Goal: Task Accomplishment & Management: Use online tool/utility

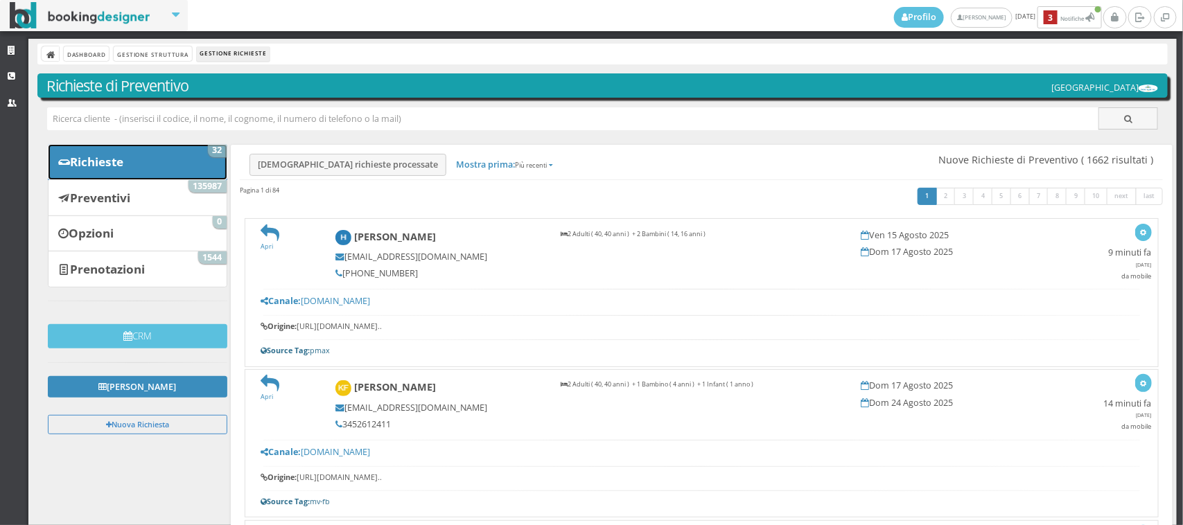
click at [164, 157] on link "Richieste 32" at bounding box center [137, 162] width 179 height 36
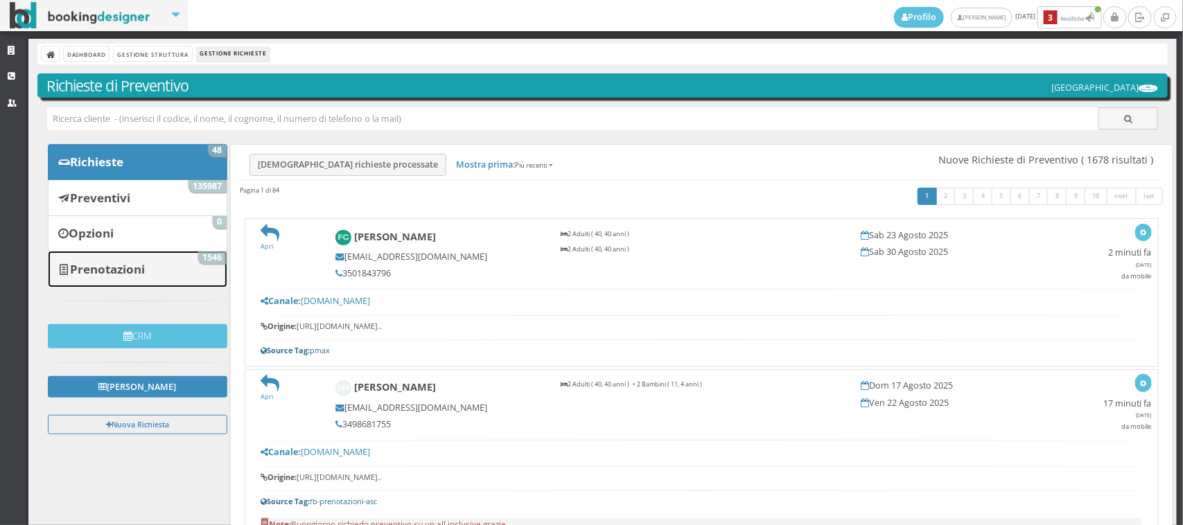
click at [159, 262] on link "Prenotazioni 1546" at bounding box center [137, 269] width 179 height 36
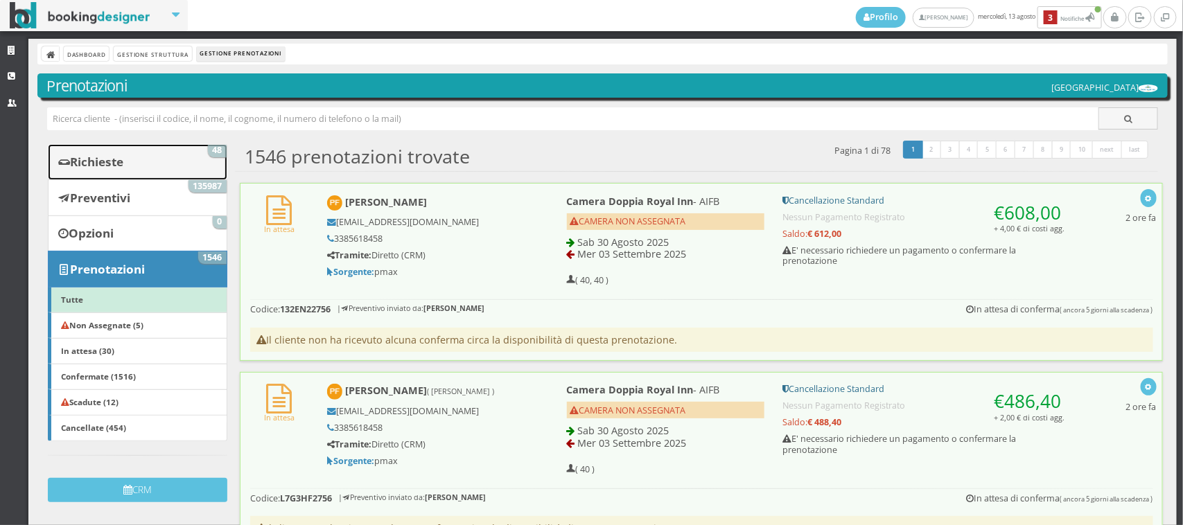
click at [184, 154] on link "Richieste 48" at bounding box center [137, 162] width 179 height 36
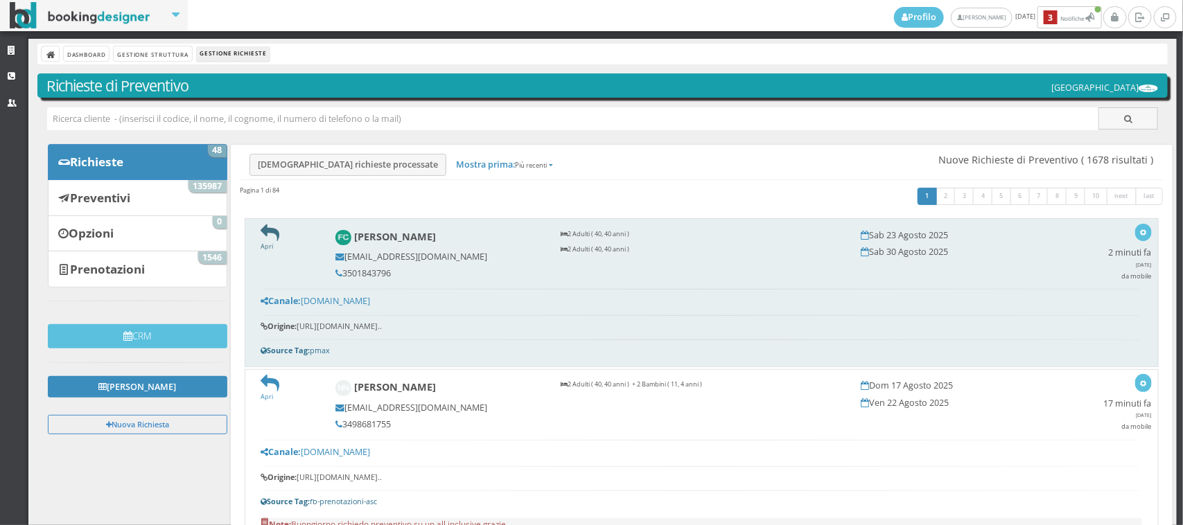
click at [275, 229] on icon at bounding box center [270, 233] width 19 height 19
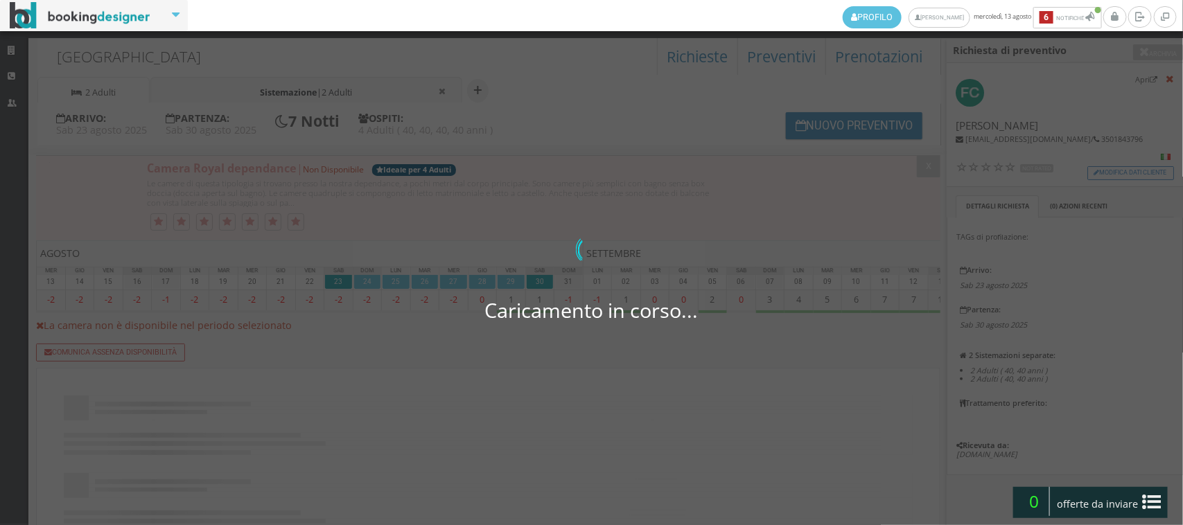
drag, startPoint x: 0, startPoint y: 0, endPoint x: 277, endPoint y: 94, distance: 292.8
click at [351, 91] on span "2 Adulti" at bounding box center [337, 93] width 30 height 12
select select
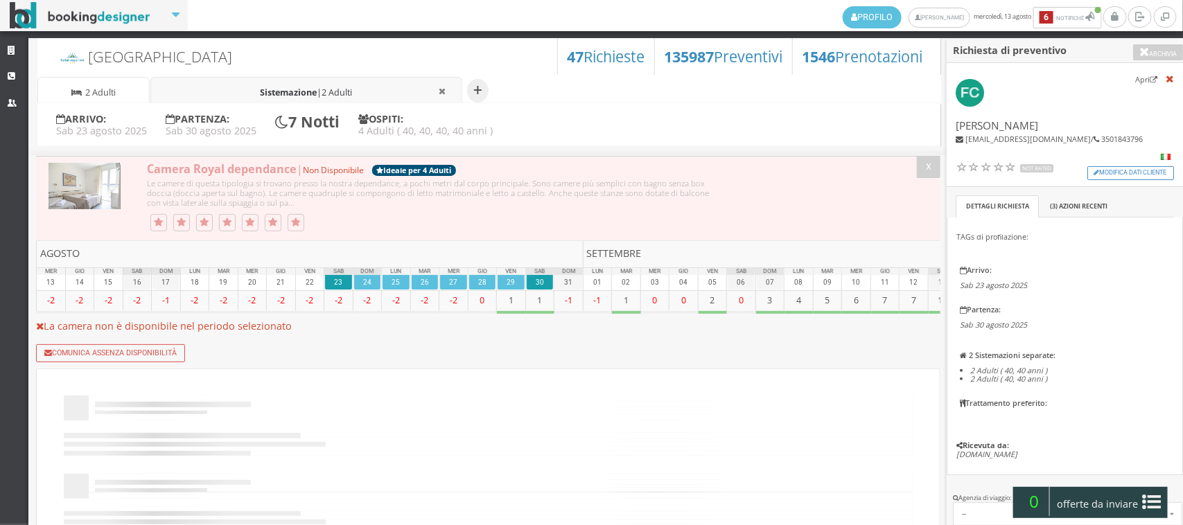
select select "2"
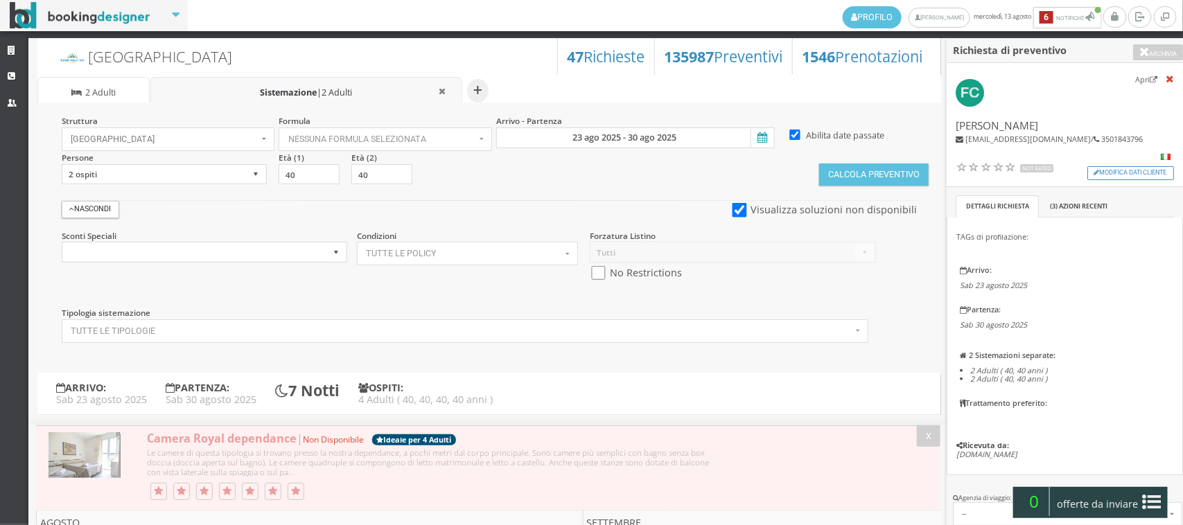
click at [106, 88] on span "2 Adulti" at bounding box center [100, 93] width 30 height 12
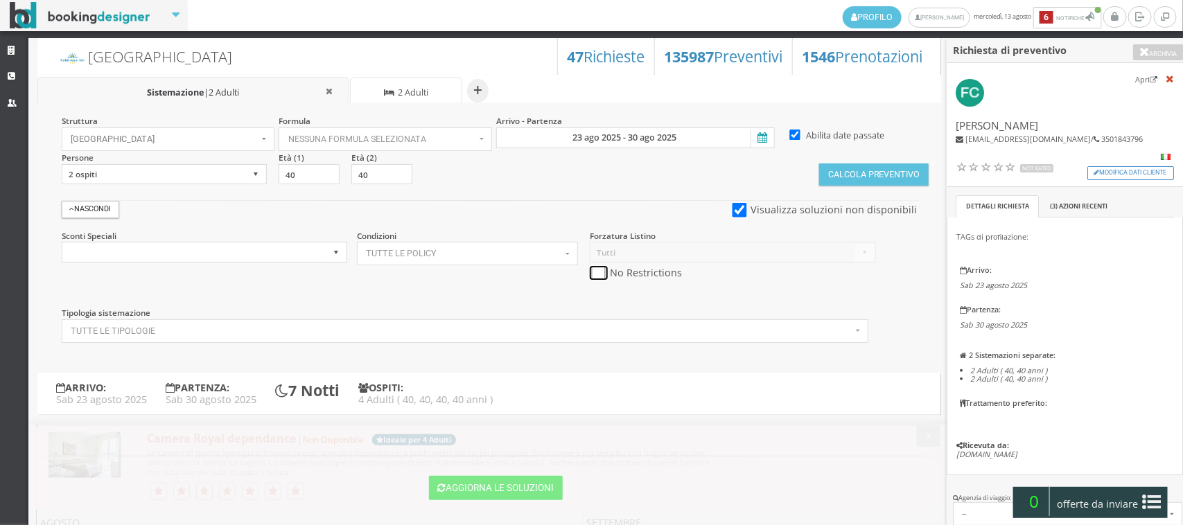
click at [601, 274] on input "checkbox" at bounding box center [598, 273] width 17 height 15
checkbox input "true"
click at [877, 180] on button "Calcola Preventivo" at bounding box center [873, 175] width 109 height 22
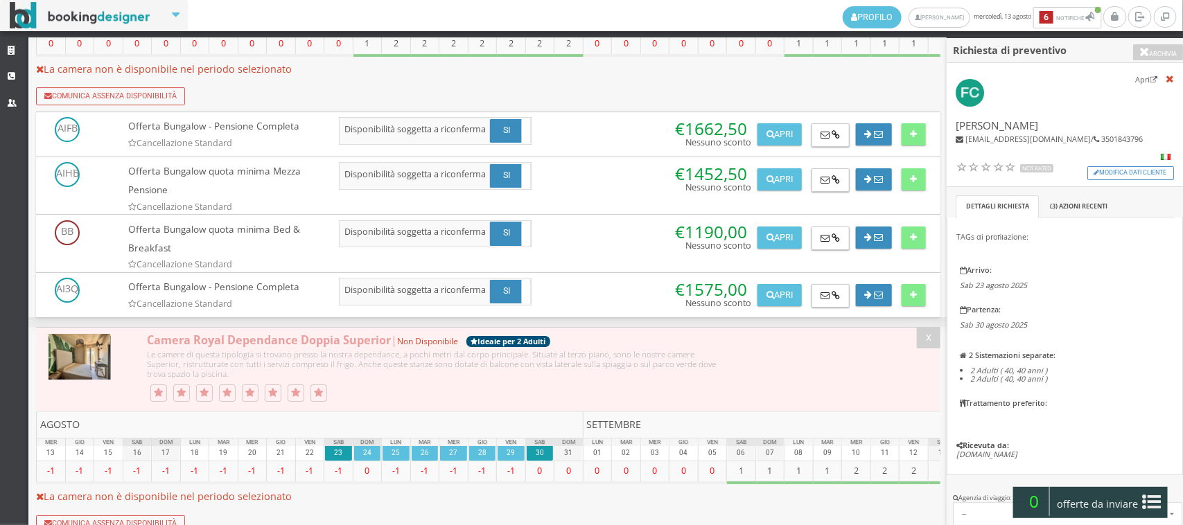
scroll to position [2599, 0]
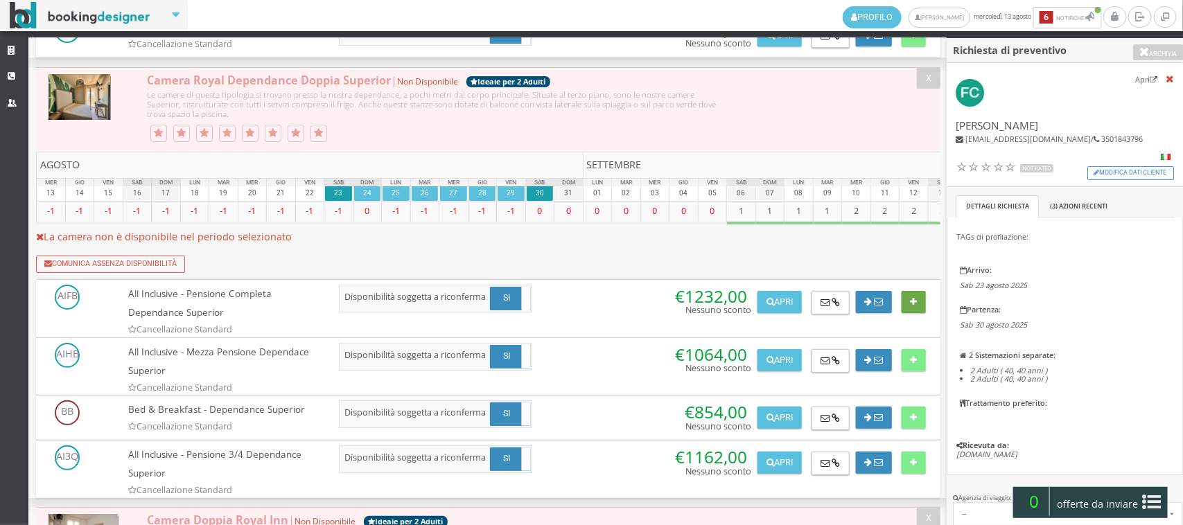
click at [910, 298] on icon at bounding box center [913, 302] width 7 height 9
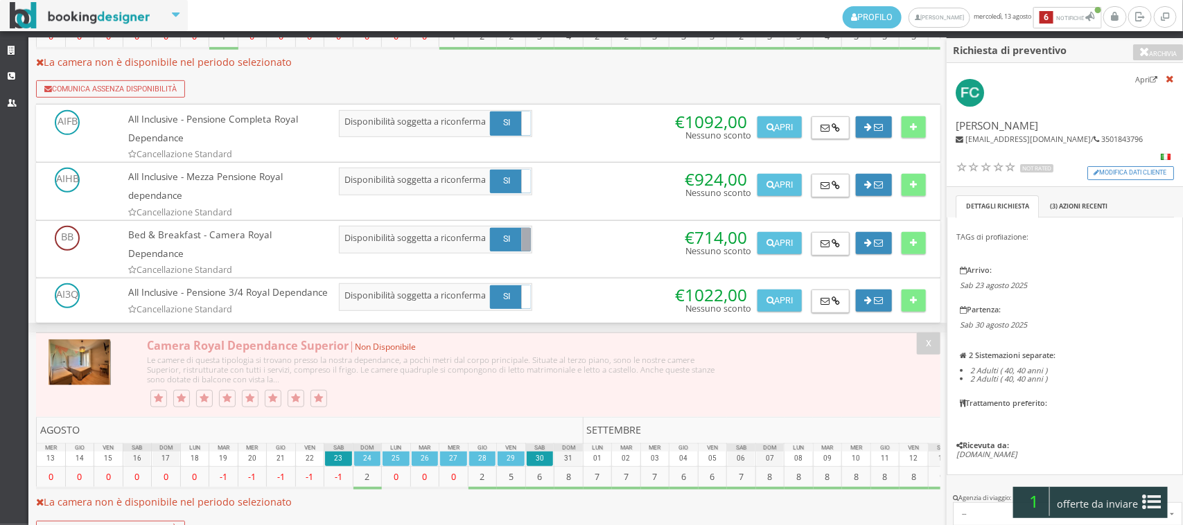
scroll to position [0, 0]
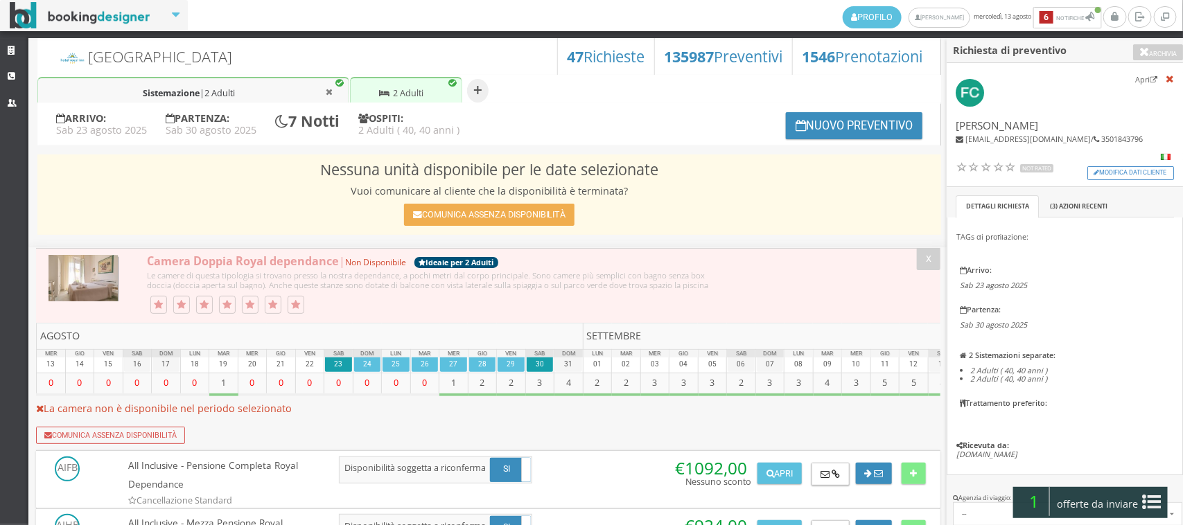
click at [418, 87] on span "2 Adulti" at bounding box center [408, 93] width 30 height 12
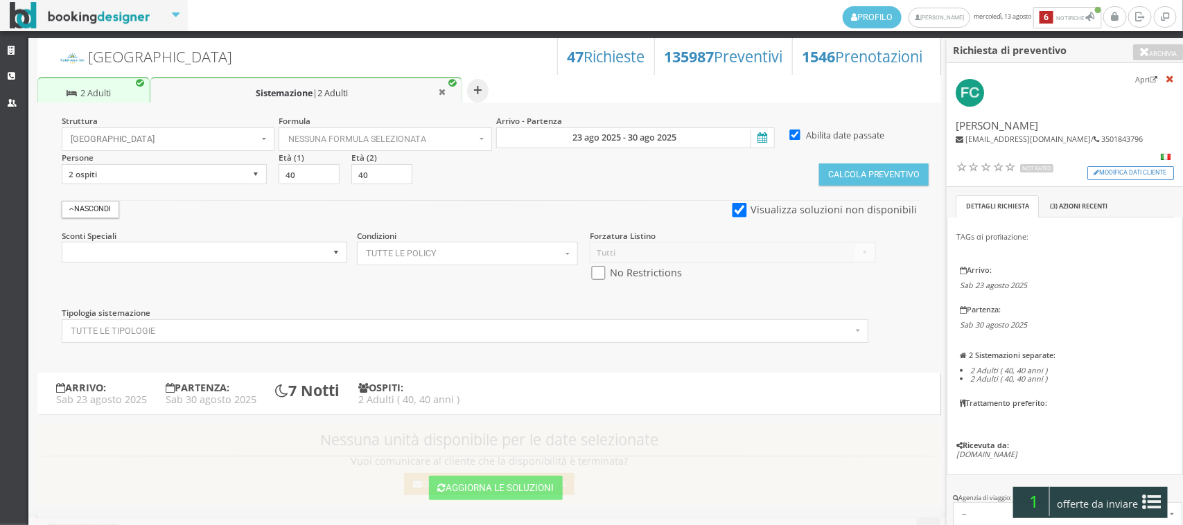
click at [608, 272] on span "No Restrictions" at bounding box center [646, 272] width 77 height 19
drag, startPoint x: 597, startPoint y: 271, endPoint x: 780, endPoint y: 234, distance: 187.3
click at [597, 269] on input "checkbox" at bounding box center [598, 273] width 17 height 15
checkbox input "true"
click at [845, 177] on button "Calcola Preventivo" at bounding box center [873, 175] width 109 height 22
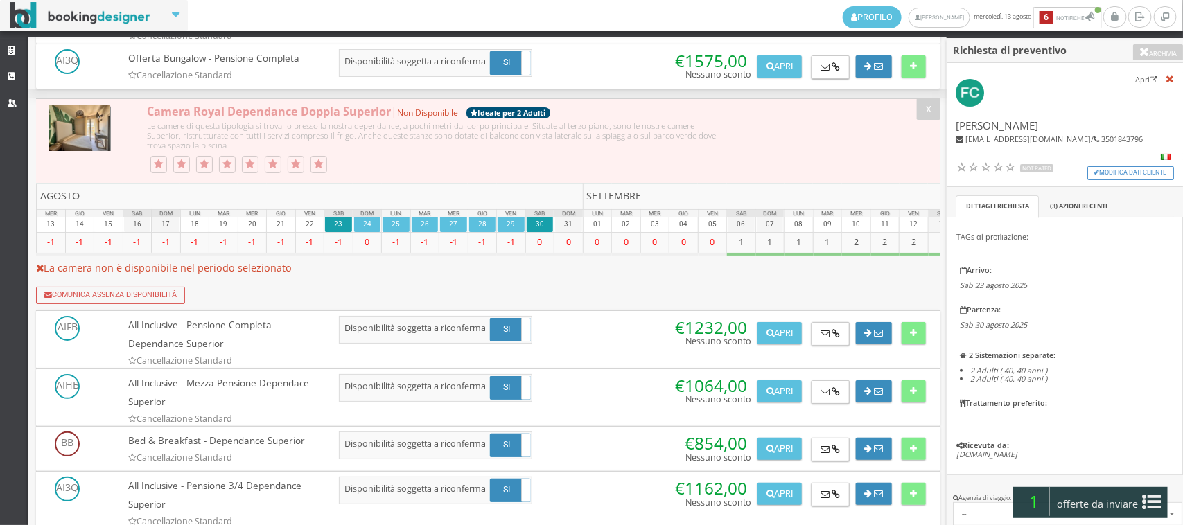
scroll to position [2599, 0]
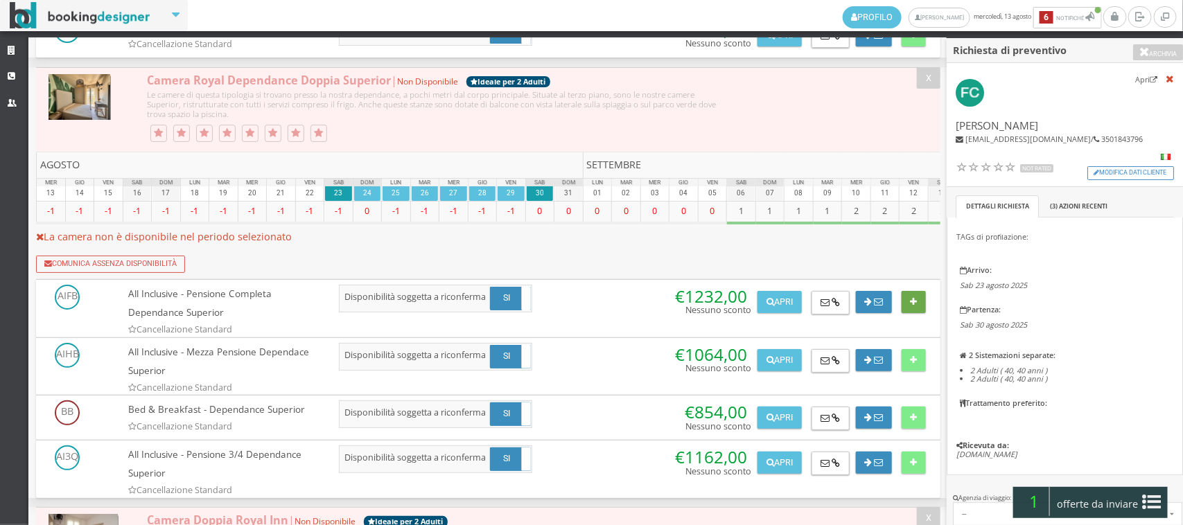
click at [910, 291] on button at bounding box center [914, 302] width 24 height 22
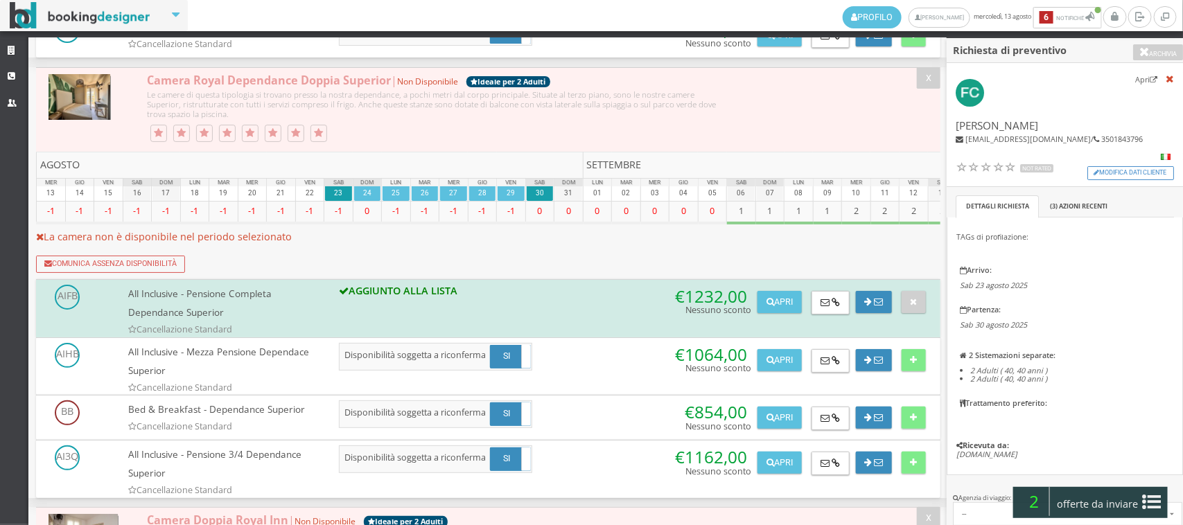
click at [1146, 506] on icon at bounding box center [1152, 502] width 19 height 22
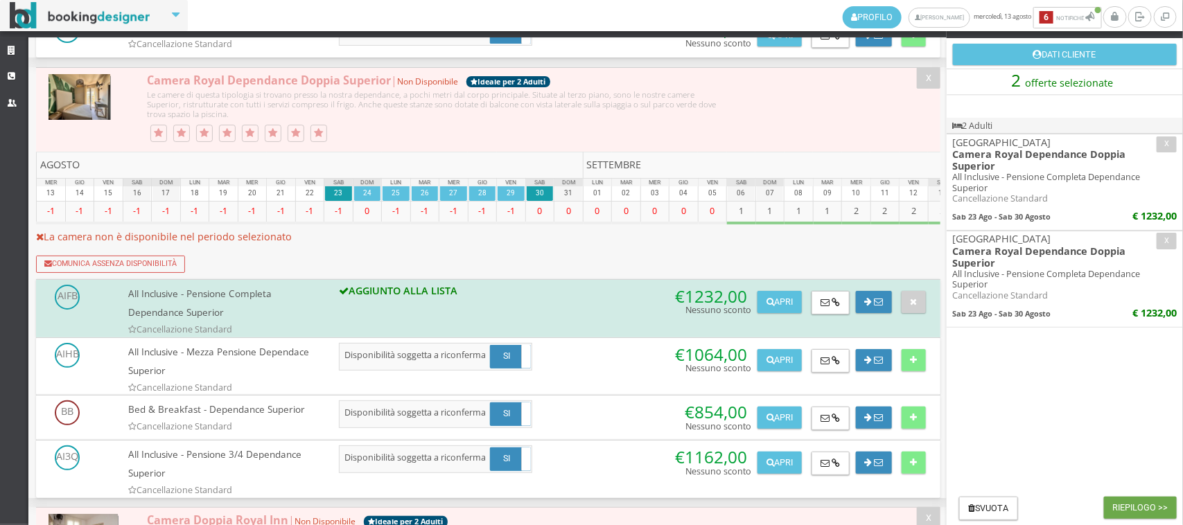
click at [1146, 506] on button "Riepilogo >>" at bounding box center [1140, 508] width 73 height 22
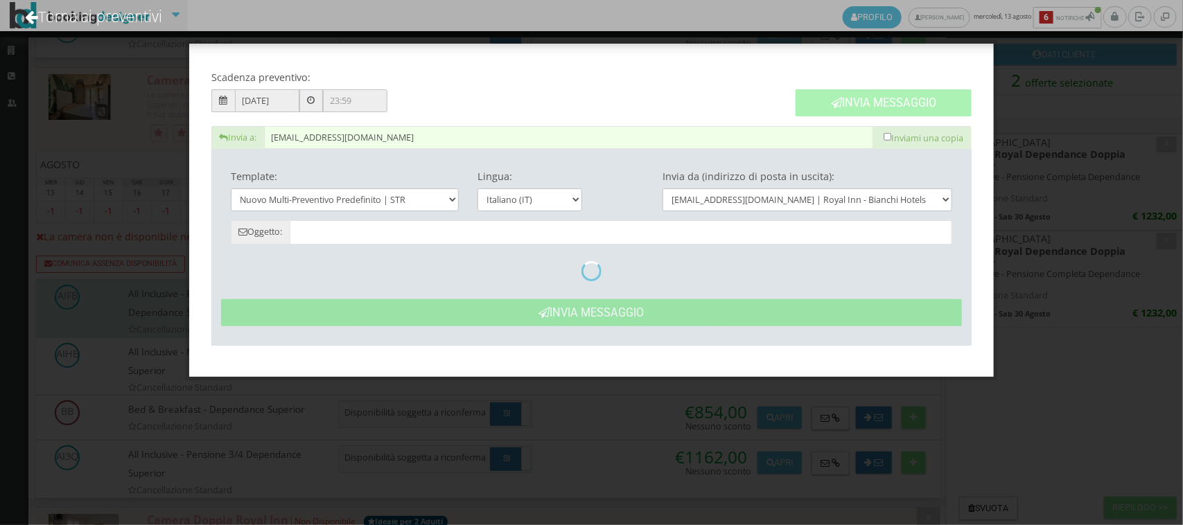
type input "Nuovo Preventivo - Fabrizio Calandrone dal 23/08/2025 al 30/08/2025"
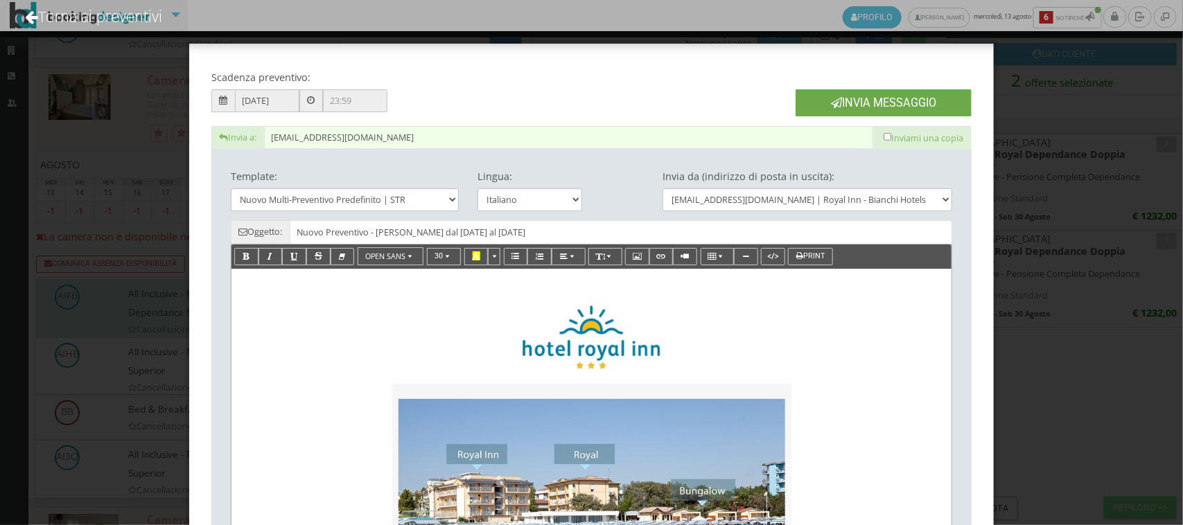
click at [847, 103] on button "Invia Messaggio" at bounding box center [884, 102] width 176 height 27
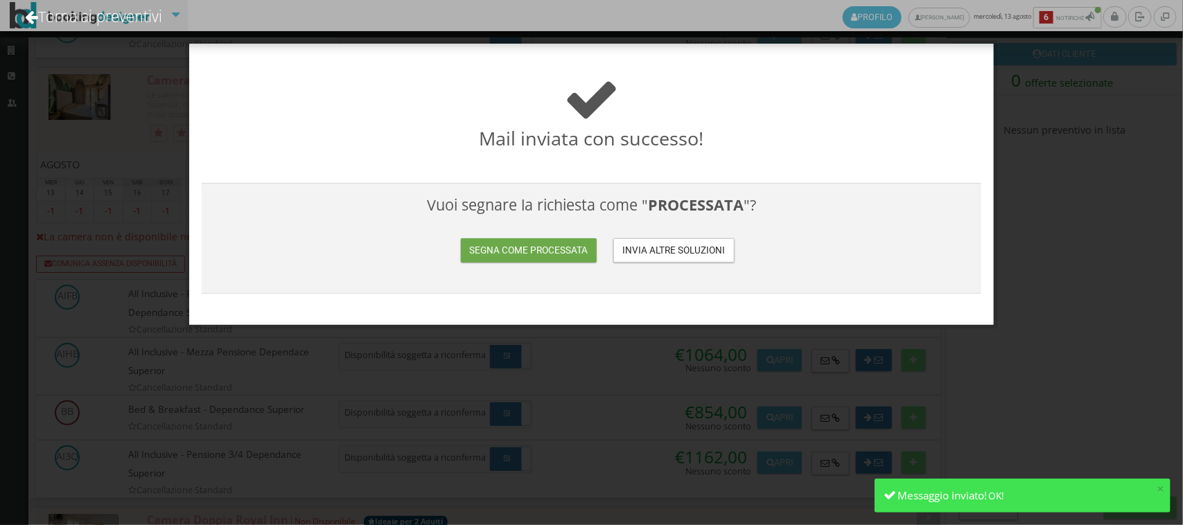
click at [541, 240] on button "Segna come processata" at bounding box center [529, 250] width 136 height 24
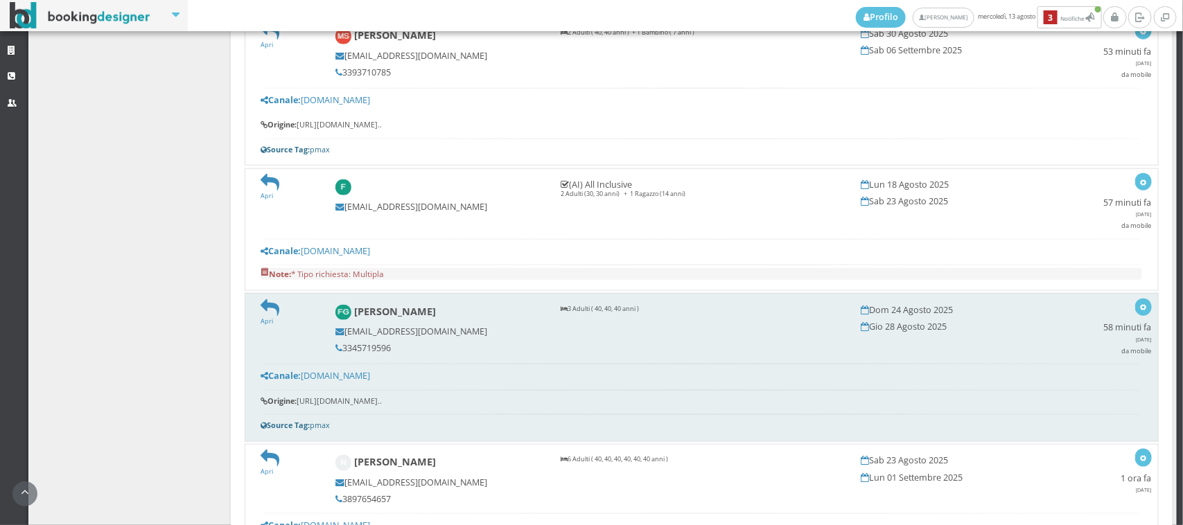
scroll to position [385, 0]
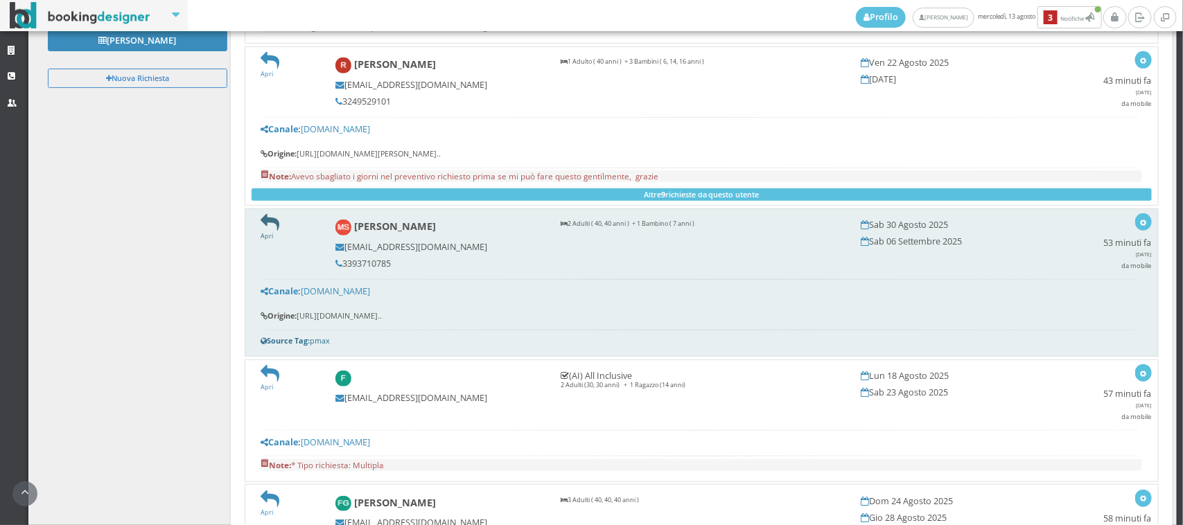
click at [272, 224] on icon at bounding box center [270, 222] width 19 height 19
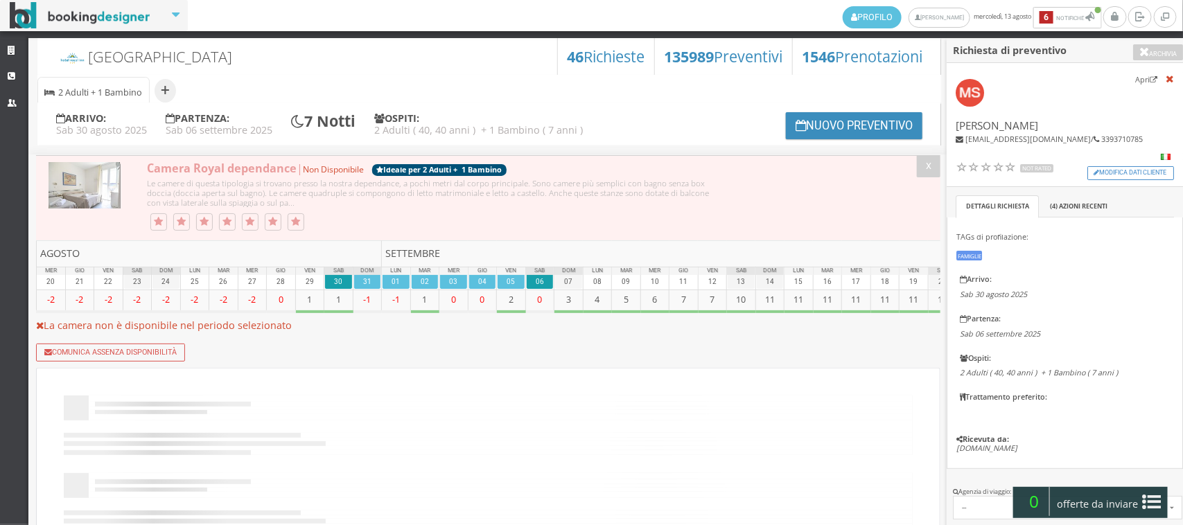
scroll to position [192, 0]
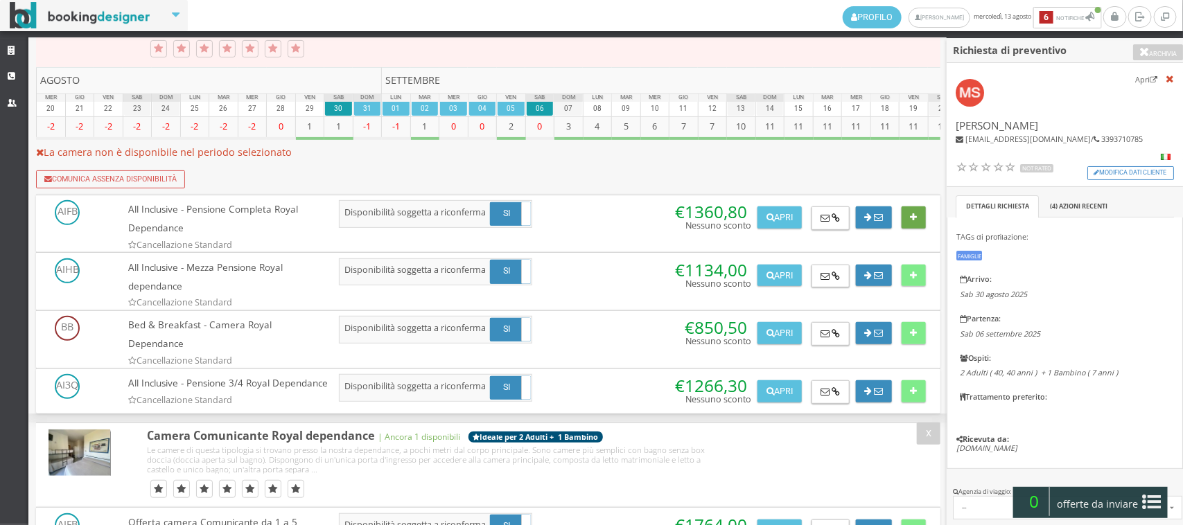
click at [911, 224] on button at bounding box center [914, 218] width 24 height 22
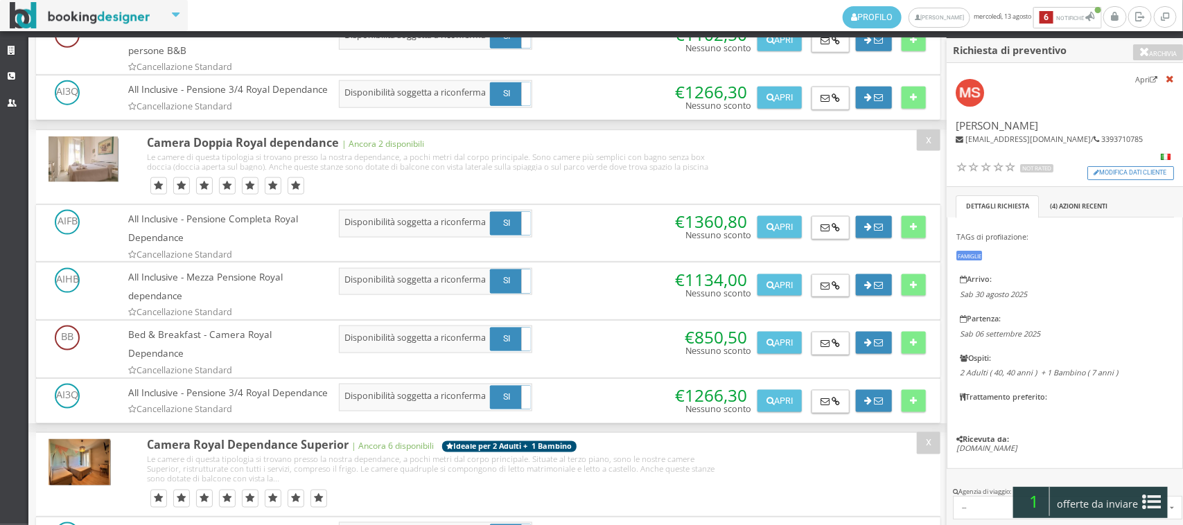
scroll to position [1058, 0]
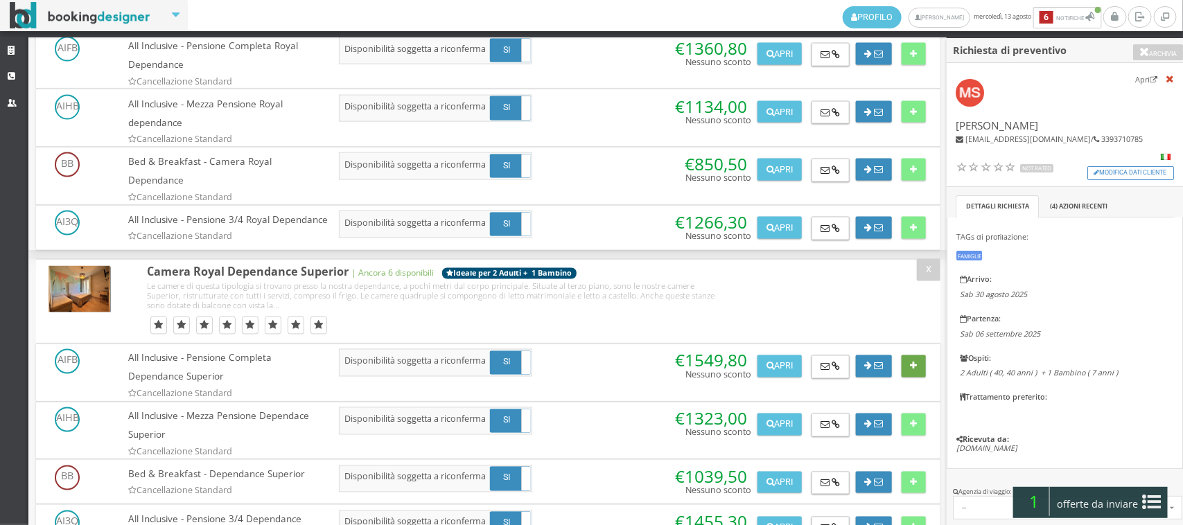
click at [906, 356] on button at bounding box center [914, 367] width 24 height 22
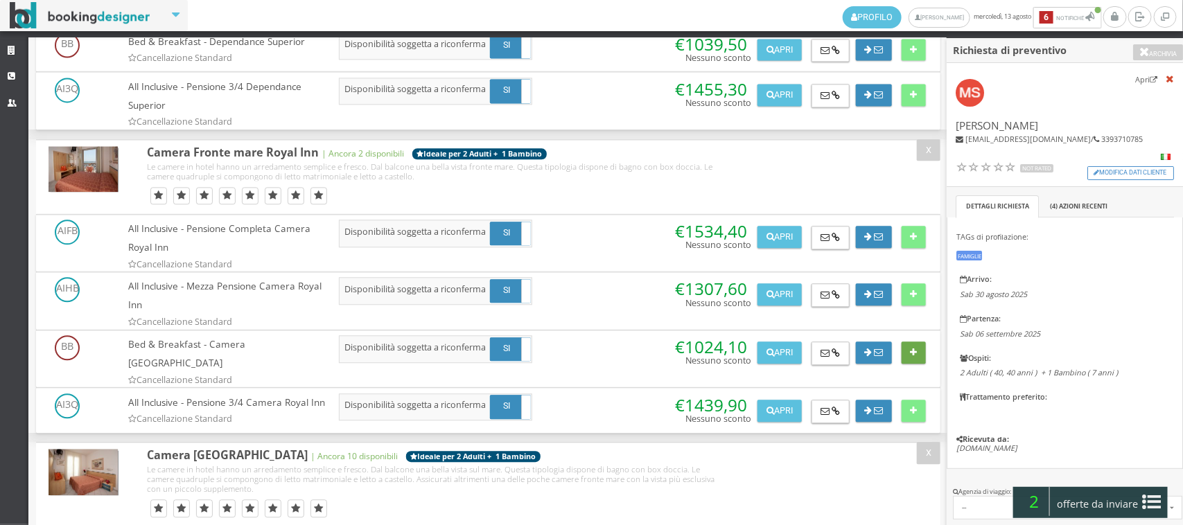
scroll to position [1828, 0]
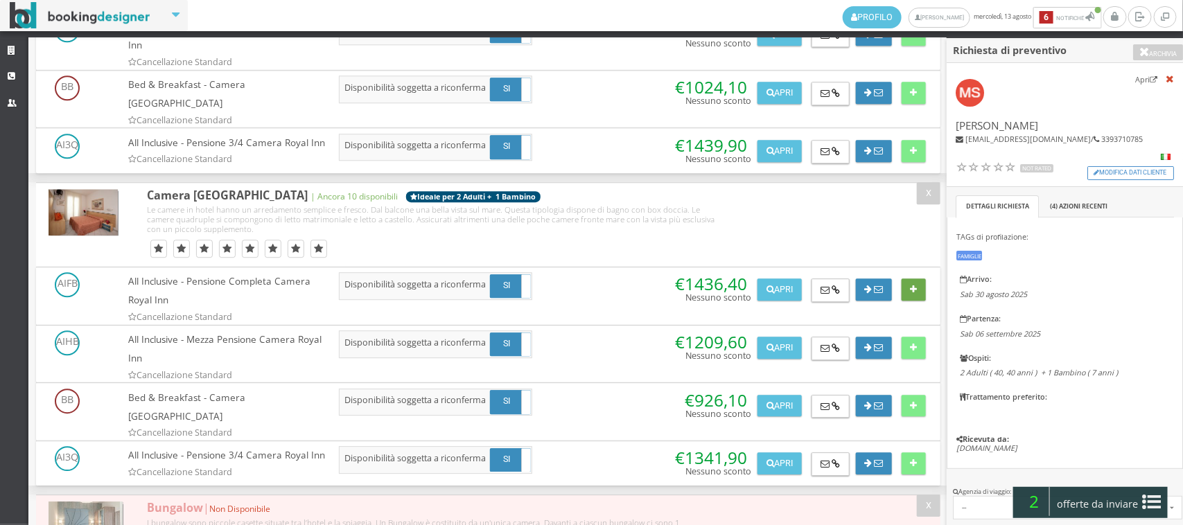
click at [906, 279] on button at bounding box center [914, 290] width 24 height 22
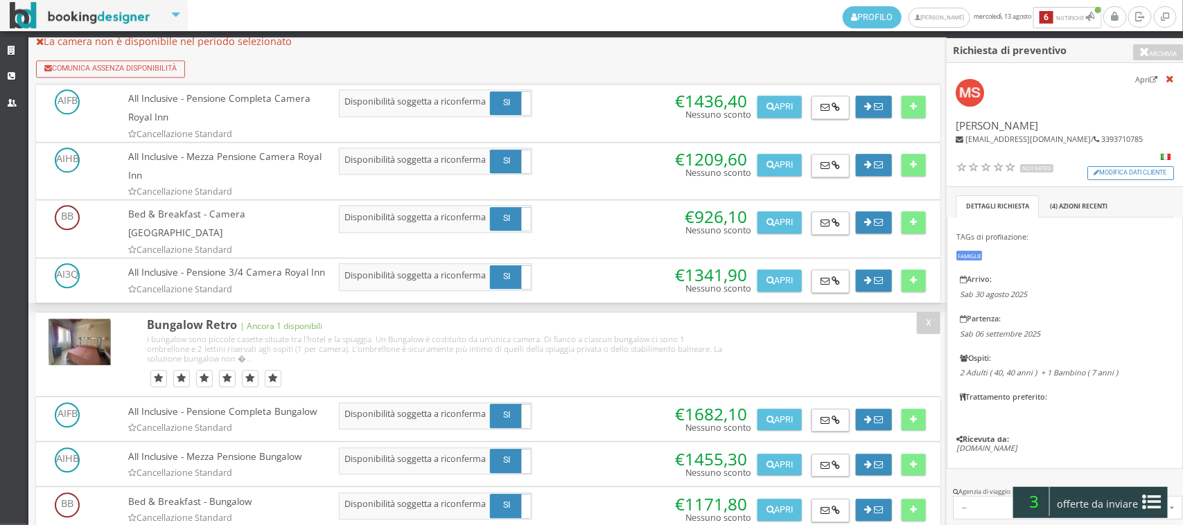
scroll to position [4263, 0]
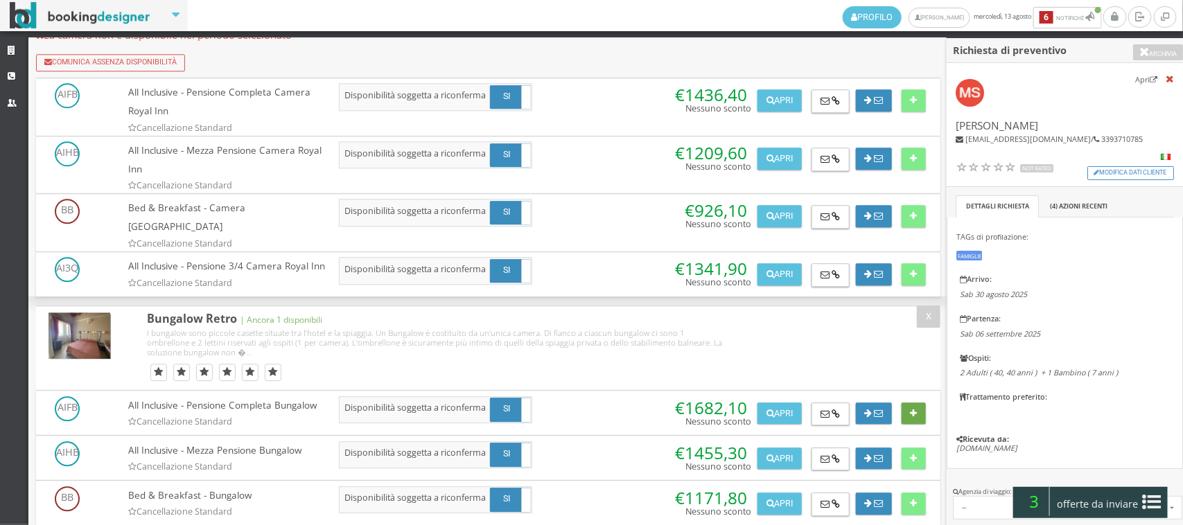
click at [910, 410] on icon at bounding box center [913, 414] width 7 height 9
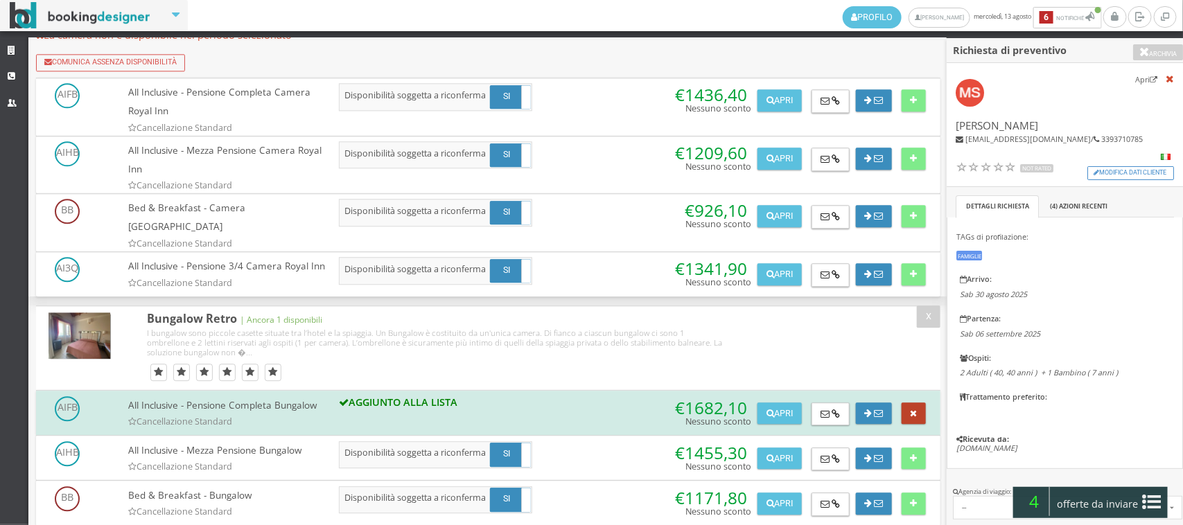
click at [908, 403] on button at bounding box center [914, 414] width 24 height 22
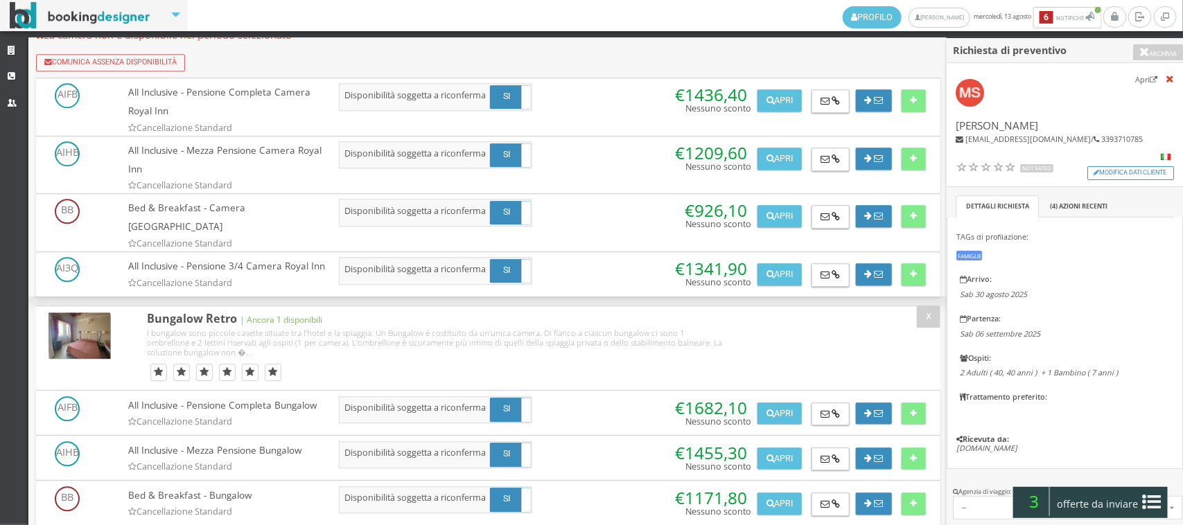
click at [1150, 499] on icon at bounding box center [1152, 502] width 19 height 22
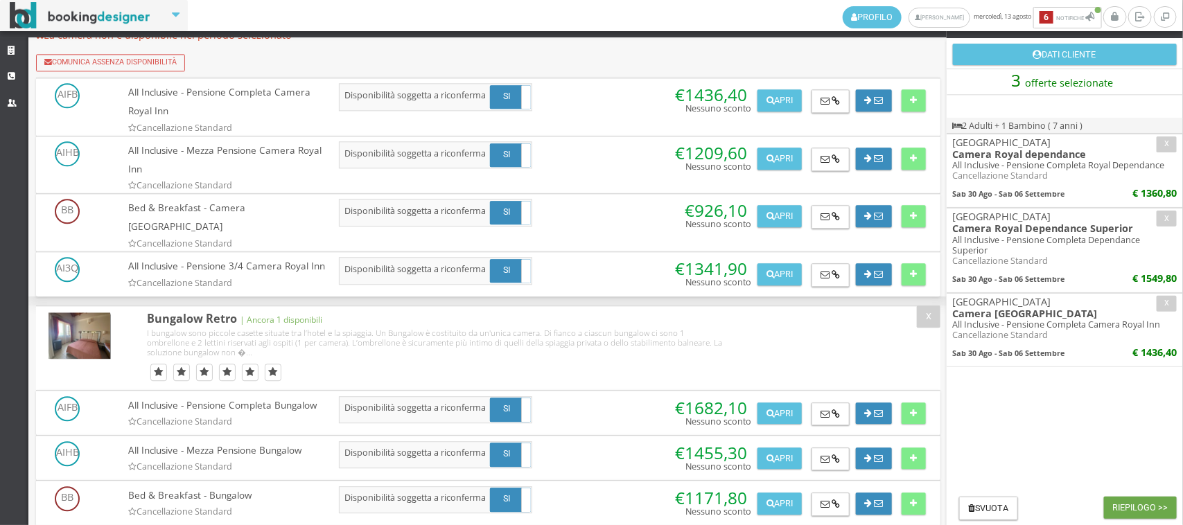
drag, startPoint x: 1150, startPoint y: 501, endPoint x: 1026, endPoint y: 452, distance: 134.1
click at [1149, 502] on button "Riepilogo >>" at bounding box center [1140, 508] width 73 height 22
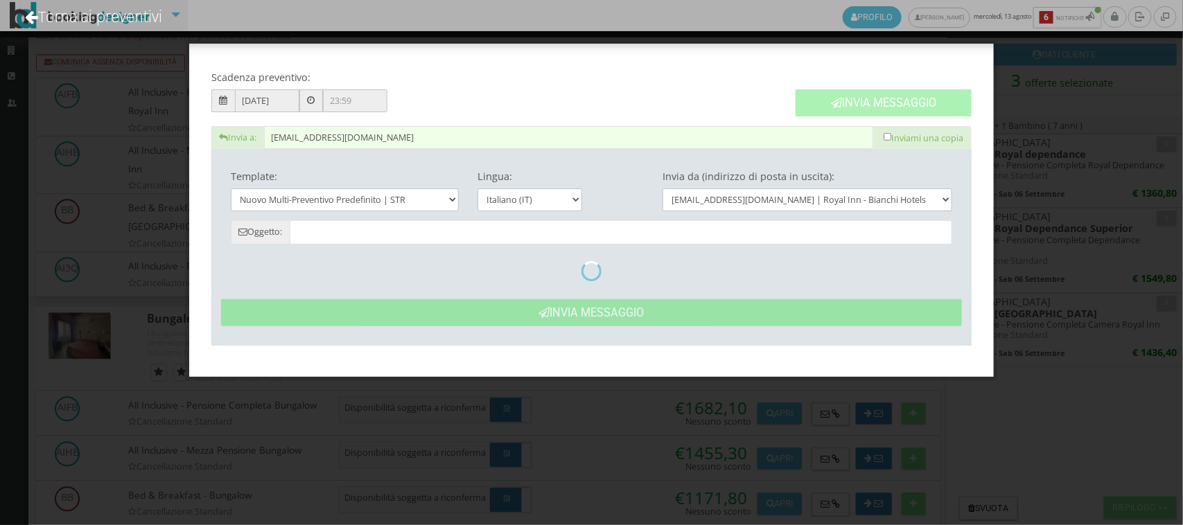
type input "Nuovo Preventivo - [PERSON_NAME] dal [DATE] al [DATE]"
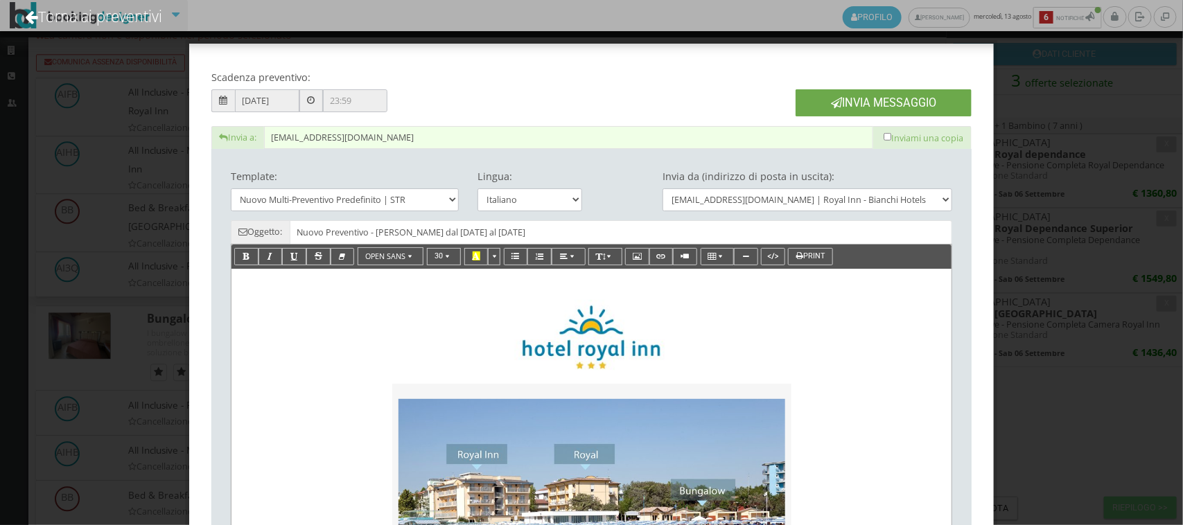
drag, startPoint x: 860, startPoint y: 98, endPoint x: 662, endPoint y: 60, distance: 202.0
click at [854, 99] on button "Invia Messaggio" at bounding box center [884, 102] width 176 height 27
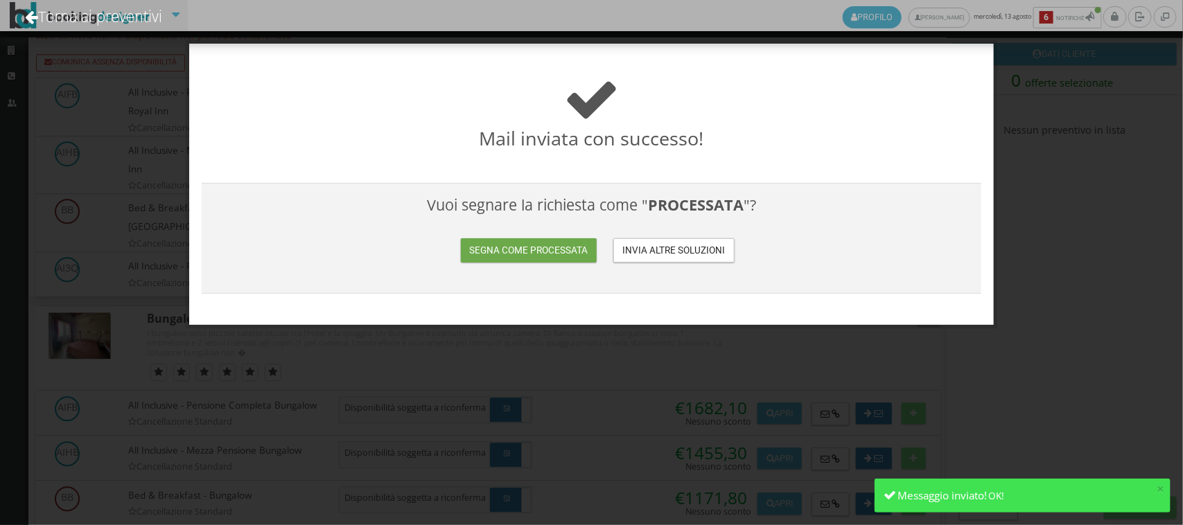
click at [550, 247] on button "Segna come processata" at bounding box center [529, 250] width 136 height 24
